Goal: Book appointment/travel/reservation

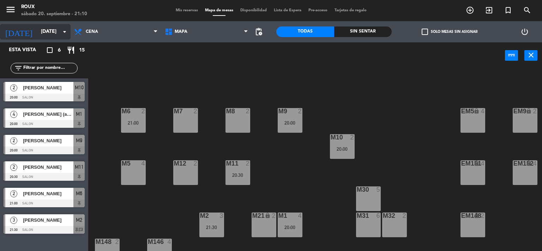
click at [52, 30] on input "[DATE]" at bounding box center [70, 31] width 67 height 13
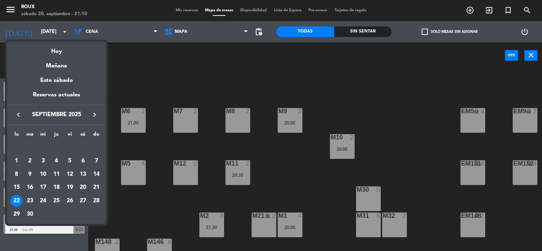
click at [95, 113] on icon "keyboard_arrow_right" at bounding box center [94, 114] width 8 height 8
click at [68, 201] on div "24" at bounding box center [70, 201] width 12 height 12
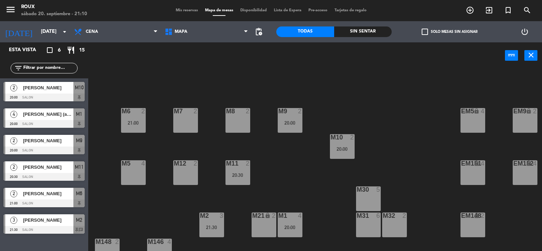
type input "[DATE]"
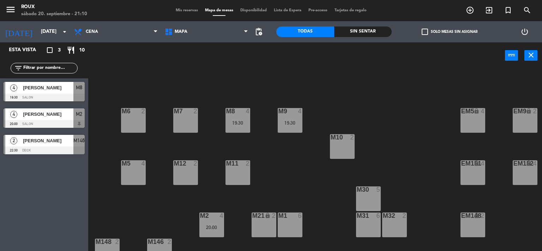
click at [48, 119] on div "[PERSON_NAME]" at bounding box center [47, 114] width 51 height 12
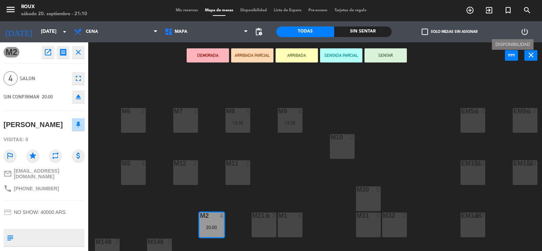
click at [516, 55] on button "power_input" at bounding box center [511, 55] width 13 height 11
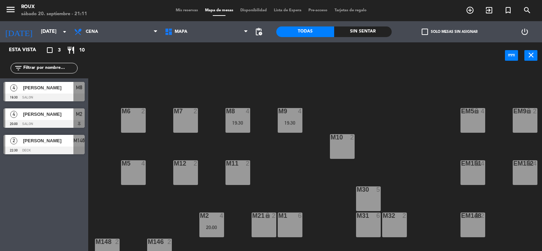
click at [75, 123] on div at bounding box center [44, 124] width 81 height 8
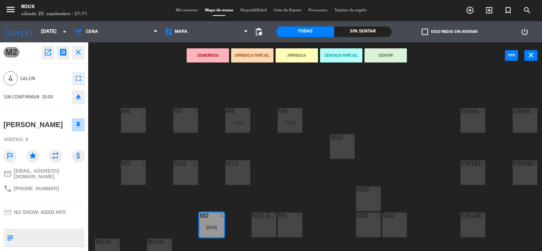
scroll to position [68, 0]
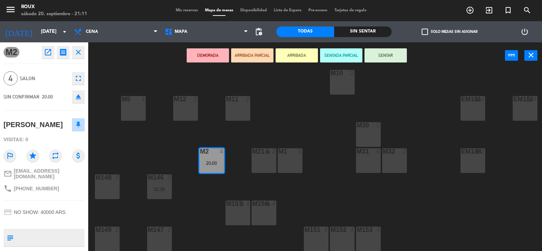
click at [223, 156] on div "M2 4 20:00" at bounding box center [211, 160] width 25 height 25
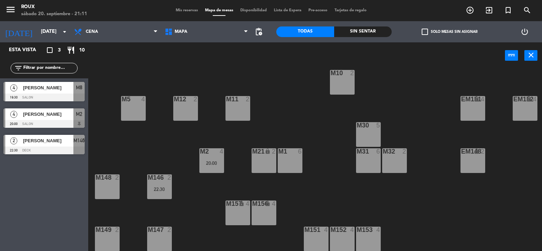
click at [223, 156] on div "M2 4 20:00" at bounding box center [211, 160] width 25 height 25
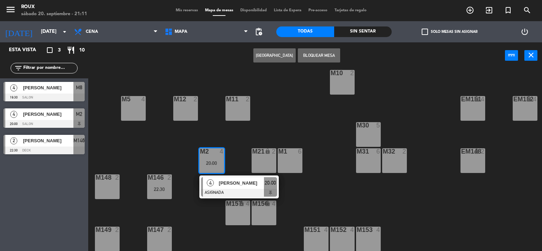
click at [272, 189] on div at bounding box center [239, 193] width 76 height 8
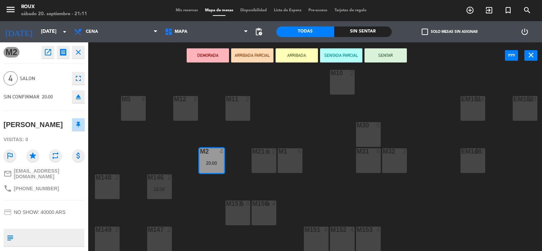
click at [80, 123] on button at bounding box center [78, 124] width 13 height 13
click at [65, 174] on span "[EMAIL_ADDRESS][DOMAIN_NAME]" at bounding box center [49, 173] width 71 height 11
click at [140, 72] on div "M6 2 M7 2 M8 4 19:30 M9 4 19:30 EM9 lock 2 EM5 lock 4 EM1 lock 6 M10 2 M11 2 M1…" at bounding box center [317, 160] width 448 height 182
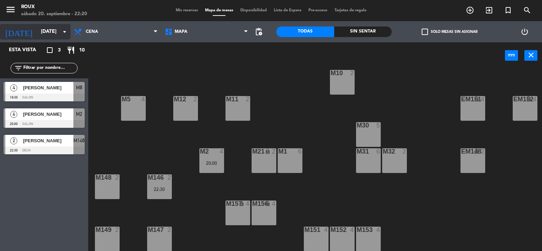
click at [37, 31] on input "[DATE]" at bounding box center [70, 31] width 67 height 13
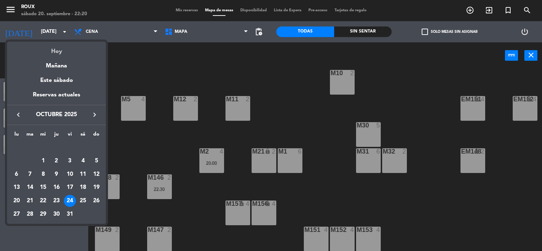
click at [55, 47] on div "Hoy" at bounding box center [56, 49] width 99 height 14
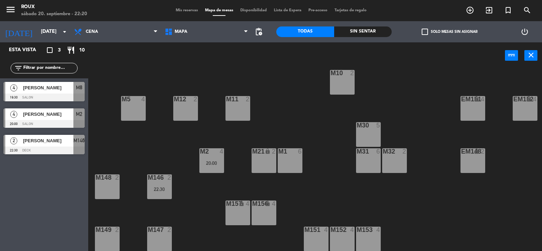
type input "[DATE]"
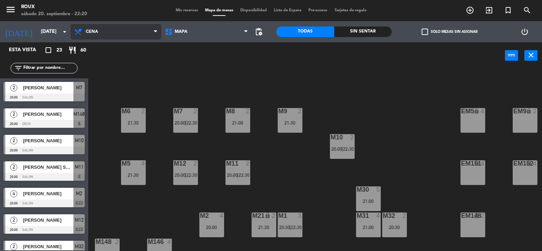
click at [113, 30] on span "Cena" at bounding box center [116, 32] width 91 height 16
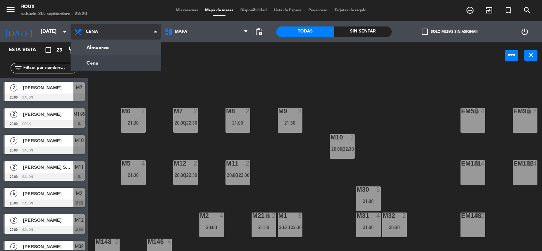
click at [110, 31] on span "Cena" at bounding box center [116, 32] width 91 height 16
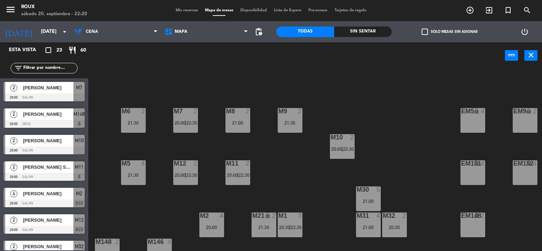
click at [180, 11] on span "Mis reservas" at bounding box center [186, 10] width 29 height 4
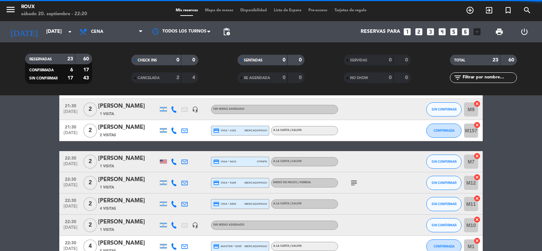
scroll to position [438, 0]
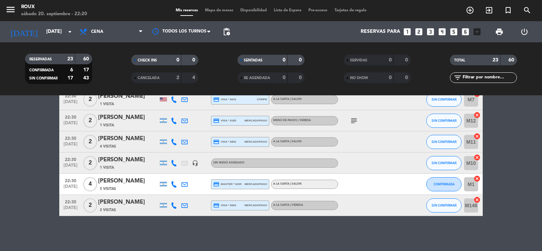
click at [354, 125] on div "subject" at bounding box center [369, 120] width 63 height 21
click at [350, 120] on icon "subject" at bounding box center [354, 120] width 8 height 8
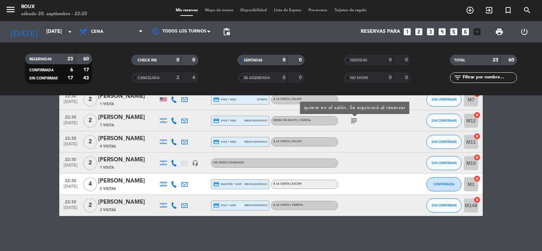
click at [355, 121] on icon "subject" at bounding box center [354, 120] width 8 height 8
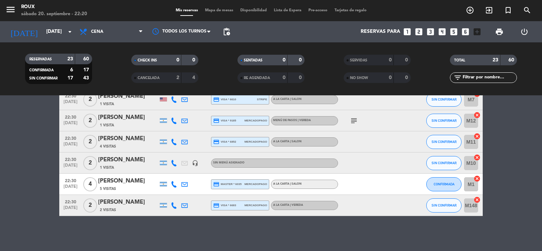
scroll to position [344, 0]
